Goal: Find specific page/section: Find specific page/section

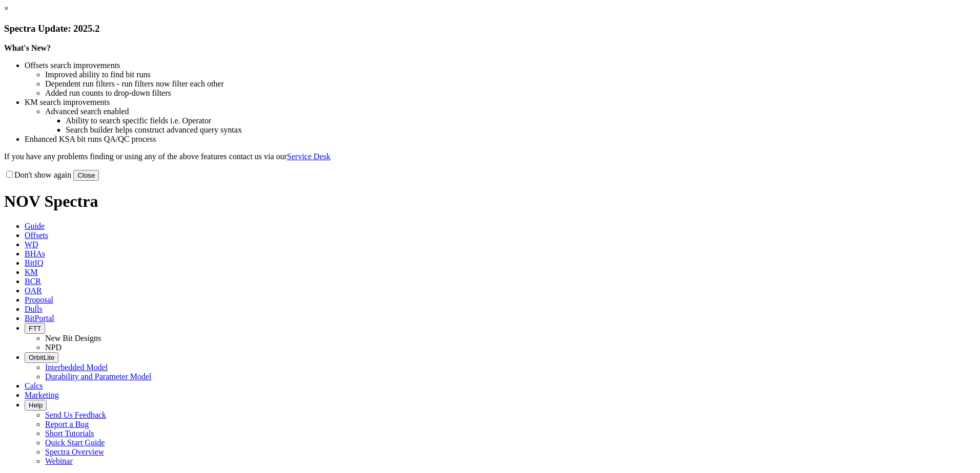
click at [99, 181] on button "Close" at bounding box center [86, 175] width 26 height 11
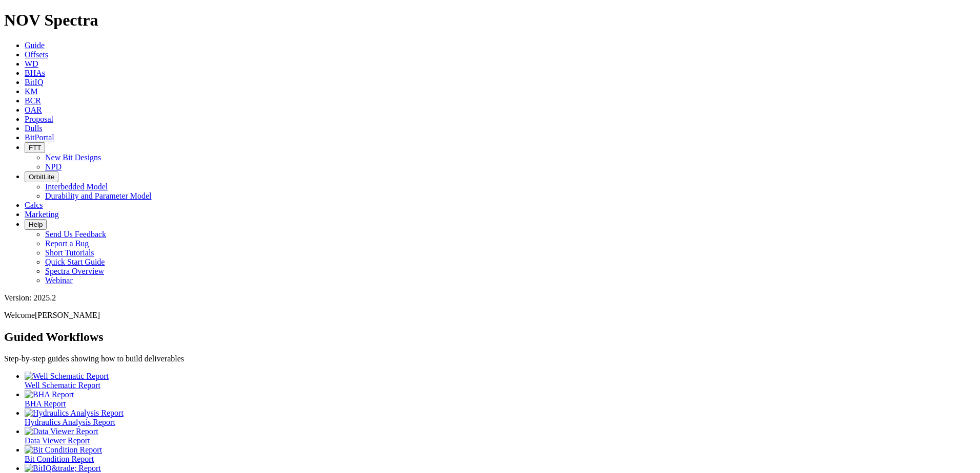
click at [25, 78] on icon at bounding box center [25, 82] width 0 height 9
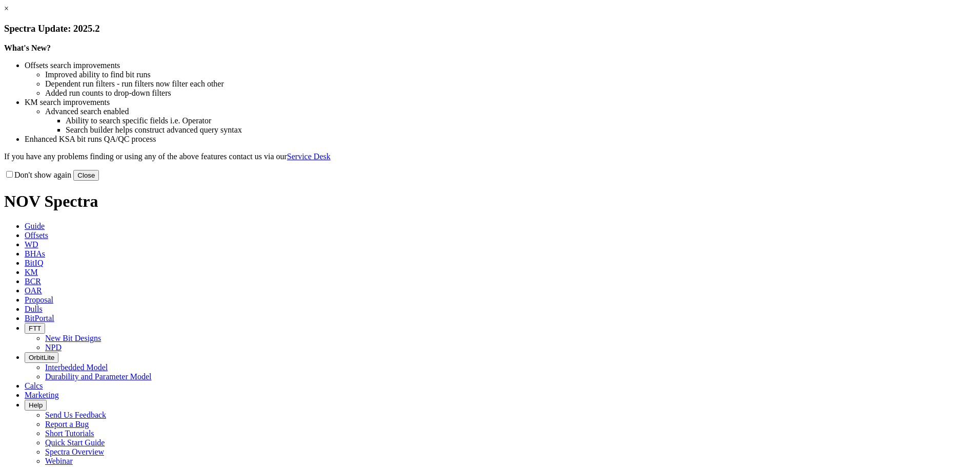
click at [99, 181] on button "Close" at bounding box center [86, 175] width 26 height 11
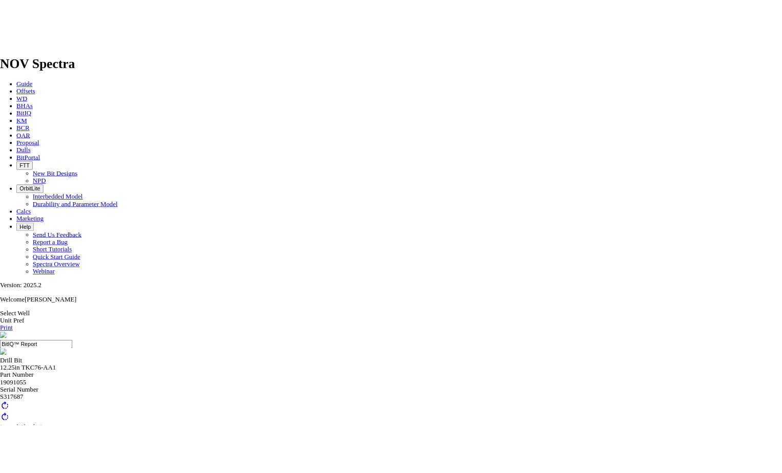
scroll to position [102, 0]
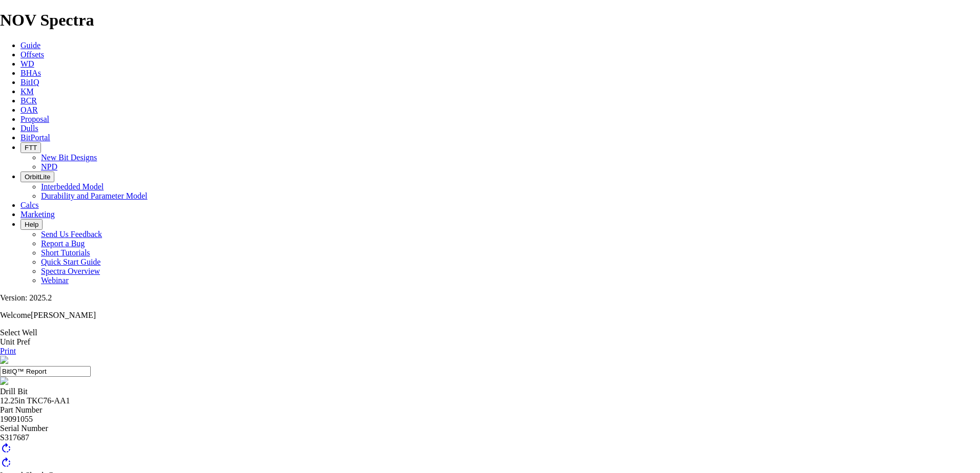
click at [16, 347] on link "Print" at bounding box center [8, 351] width 16 height 9
